Goal: Task Accomplishment & Management: Manage account settings

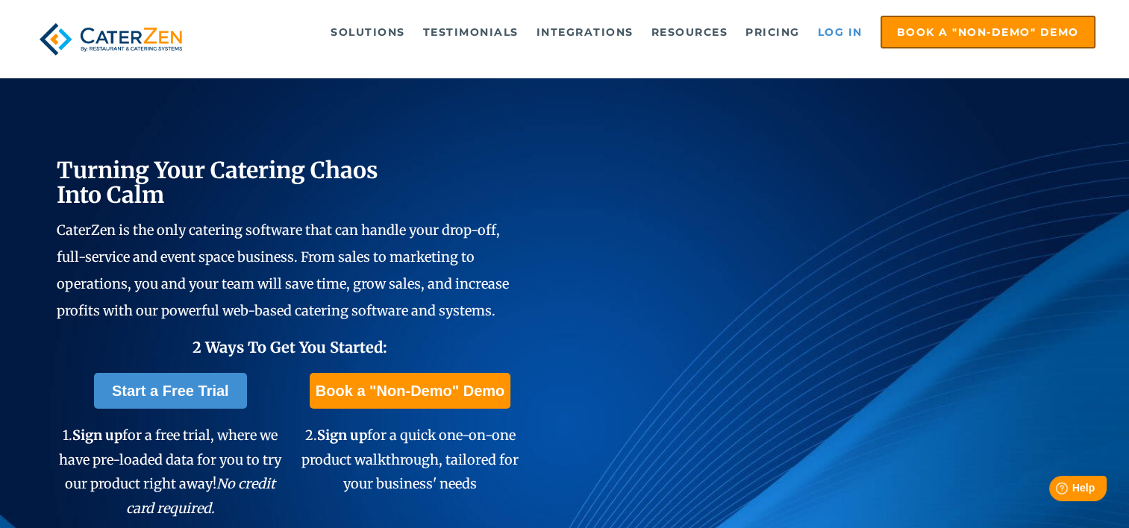
click at [841, 30] on link "Log in" at bounding box center [840, 32] width 60 height 30
click at [849, 31] on link "Log in" at bounding box center [840, 32] width 60 height 30
click at [823, 31] on link "Log in" at bounding box center [840, 32] width 60 height 30
